Goal: Navigation & Orientation: Find specific page/section

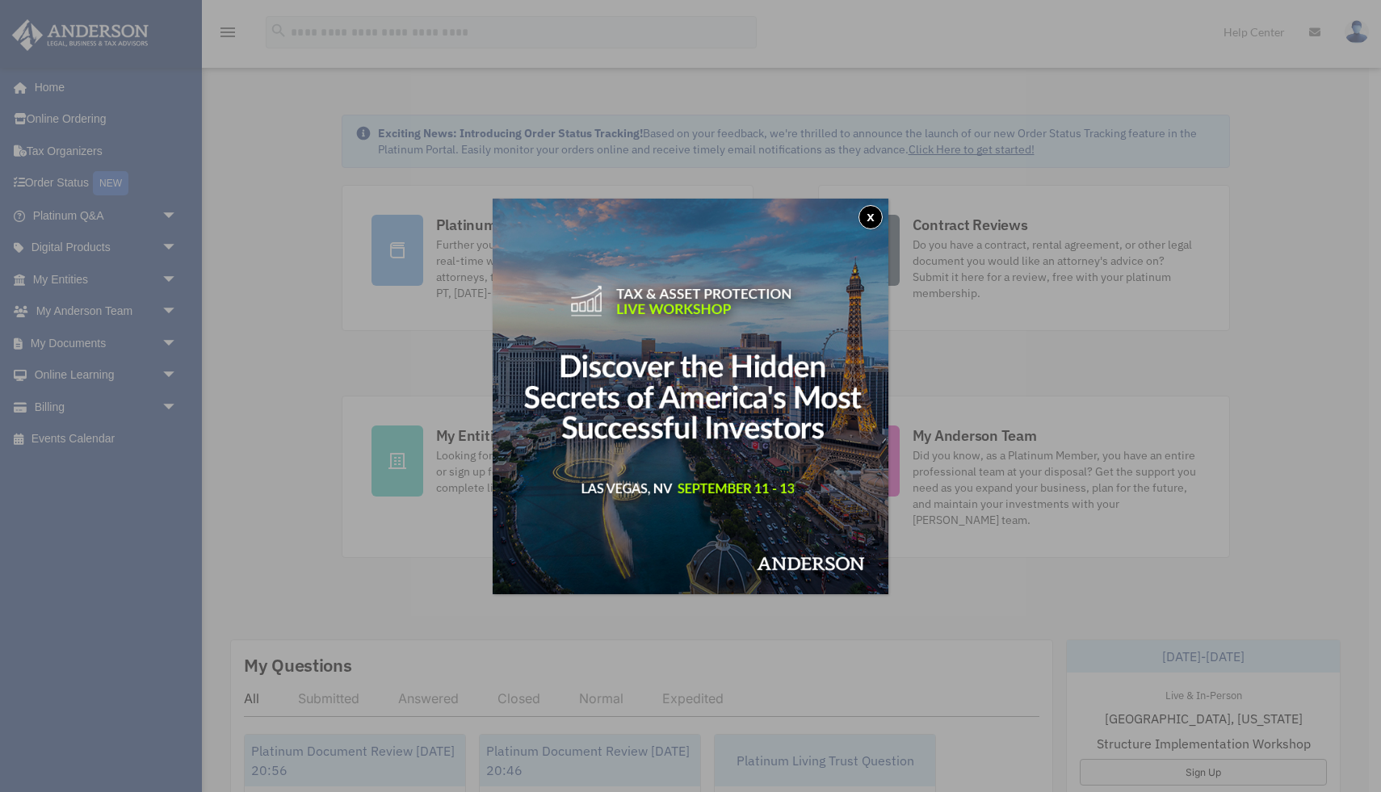
click at [868, 215] on button "x" at bounding box center [870, 217] width 24 height 24
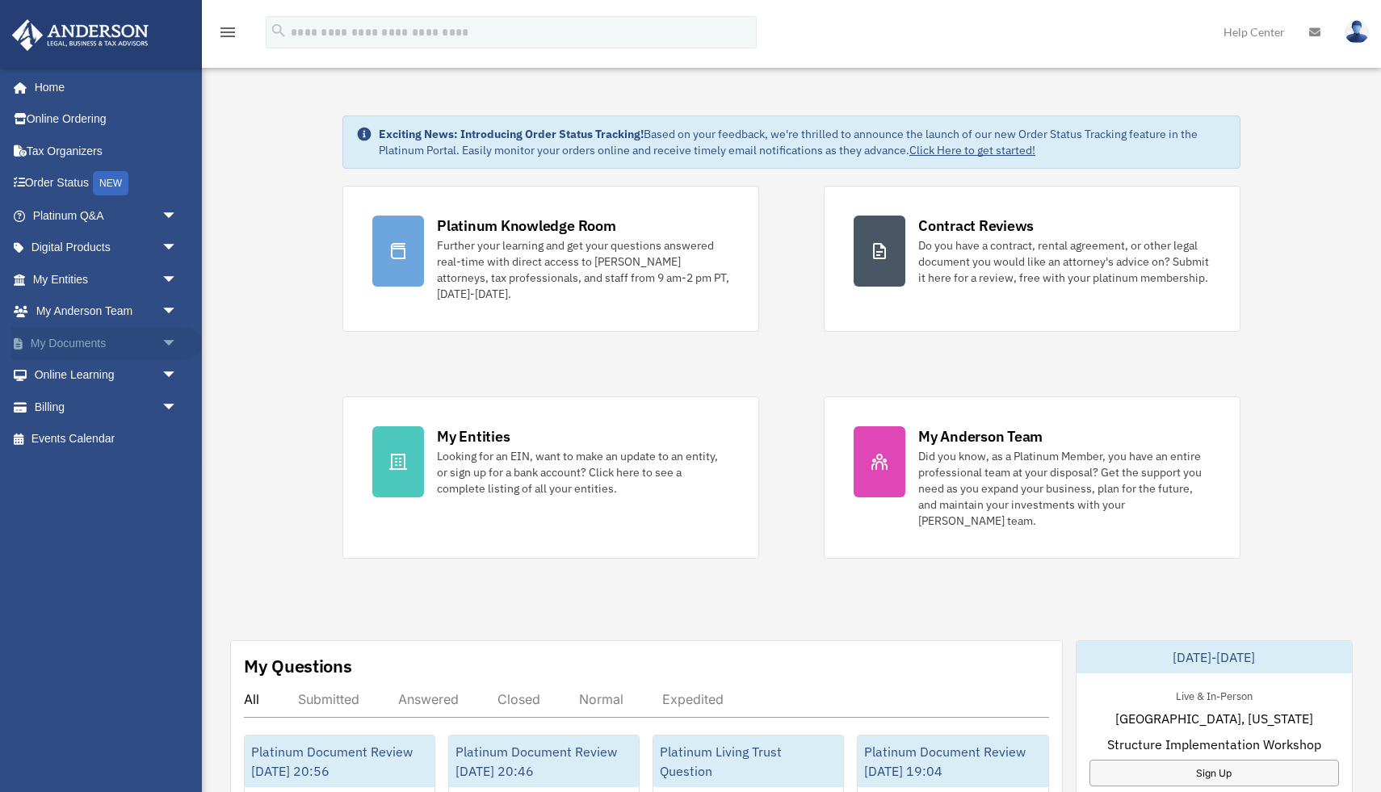
click at [161, 341] on span "arrow_drop_down" at bounding box center [177, 343] width 32 height 33
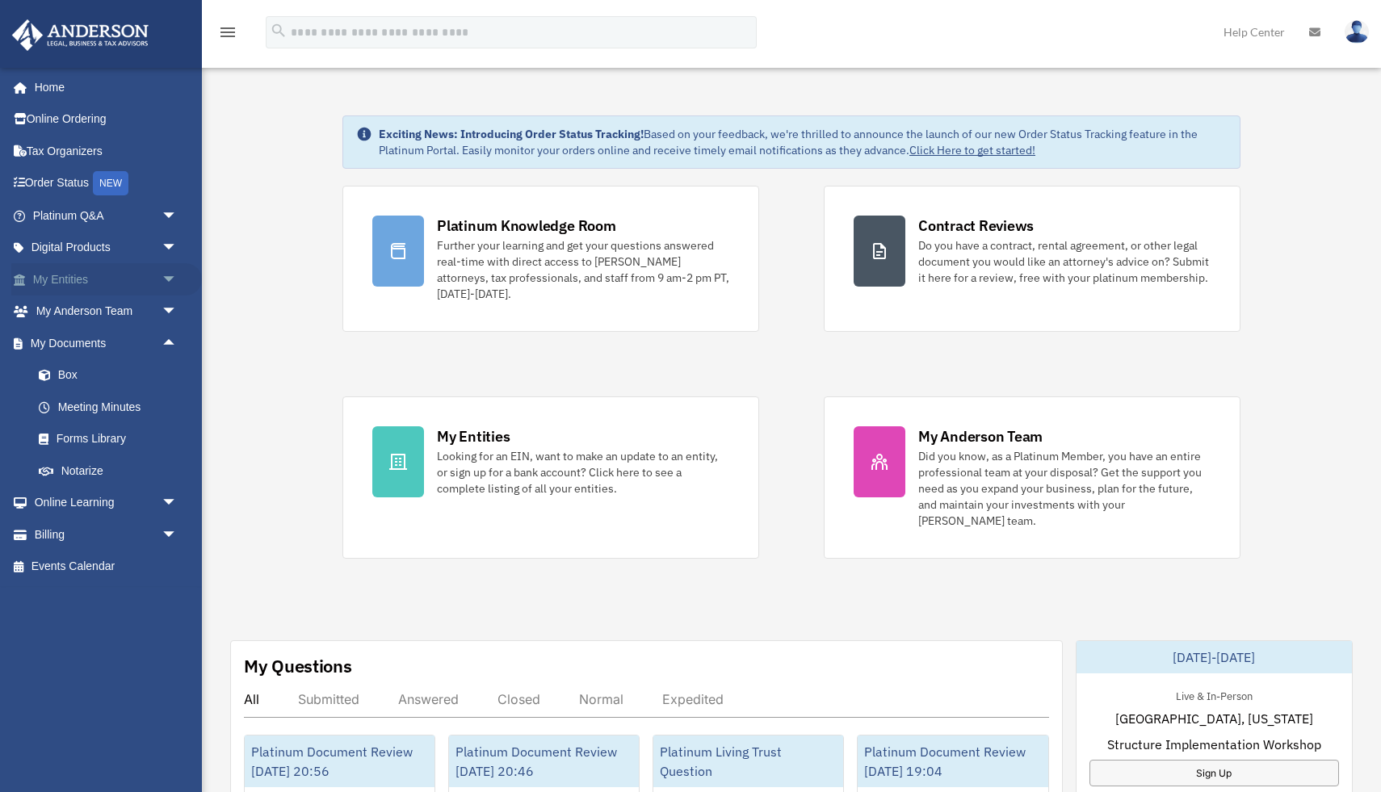
click at [171, 277] on span "arrow_drop_down" at bounding box center [177, 279] width 32 height 33
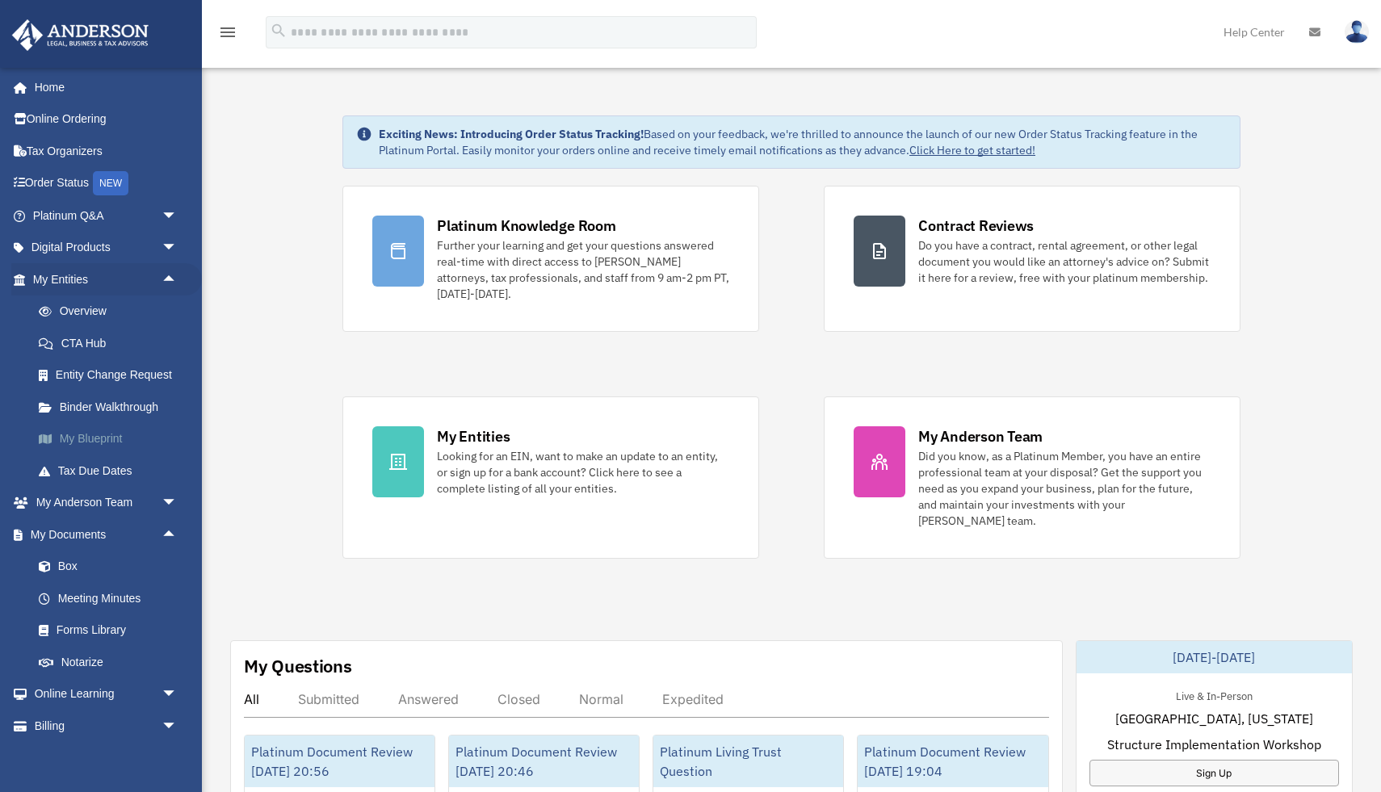
click at [90, 439] on link "My Blueprint" at bounding box center [112, 439] width 179 height 32
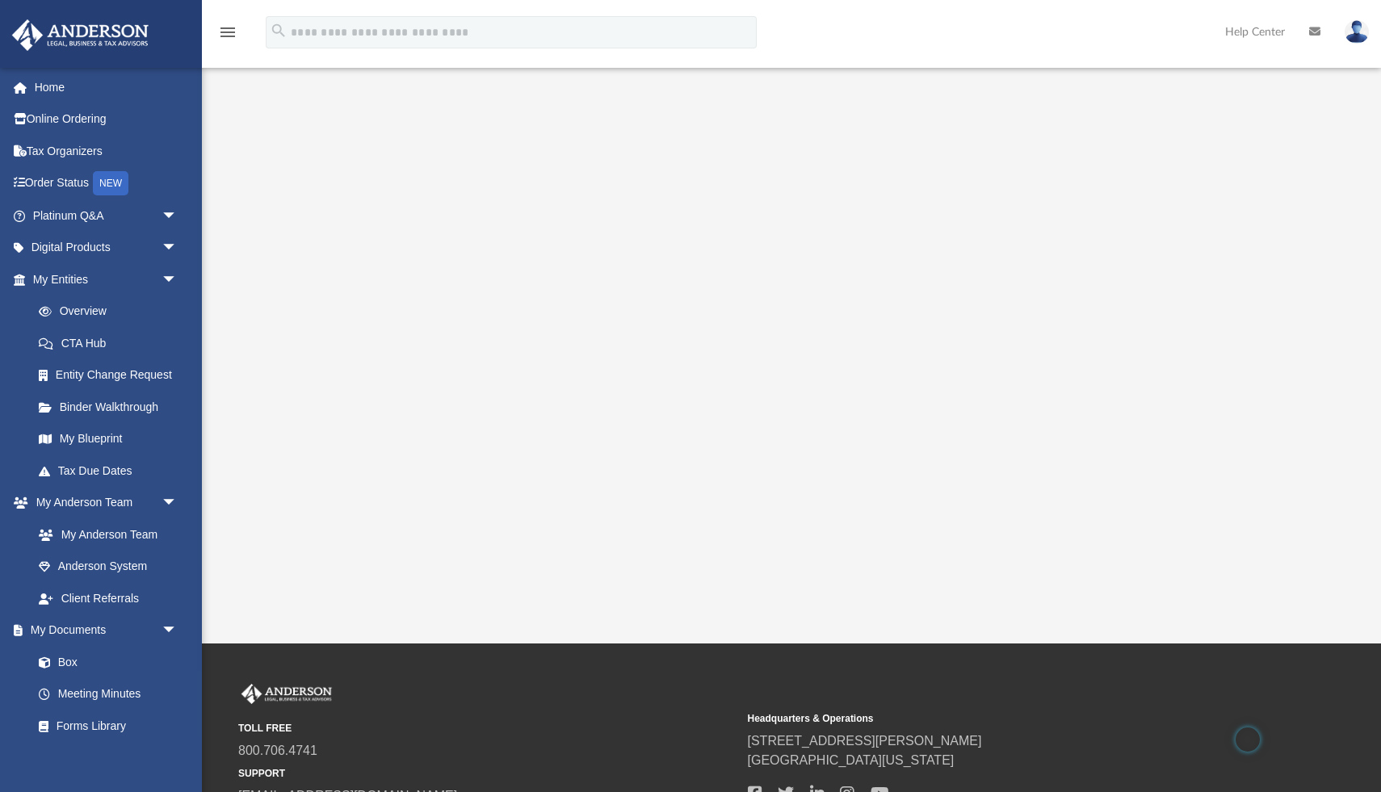
scroll to position [168, 0]
